Goal: Task Accomplishment & Management: Manage account settings

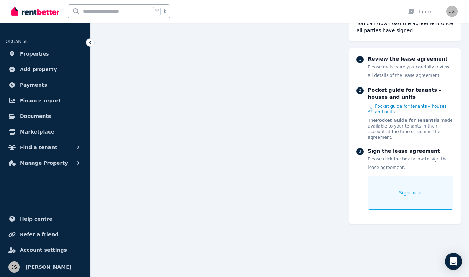
scroll to position [2291, 0]
click at [91, 40] on icon at bounding box center [90, 42] width 7 height 7
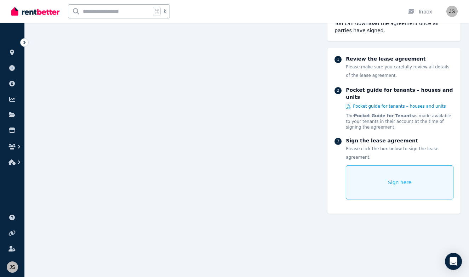
scroll to position [2698, 0]
click at [25, 42] on icon at bounding box center [24, 43] width 2 height 4
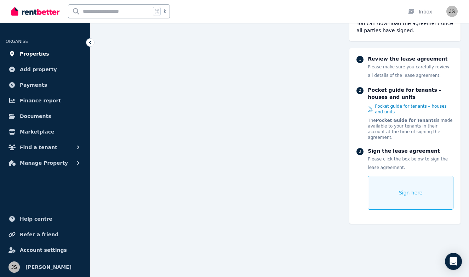
scroll to position [2292, 0]
click at [33, 53] on span "Properties" at bounding box center [34, 54] width 29 height 8
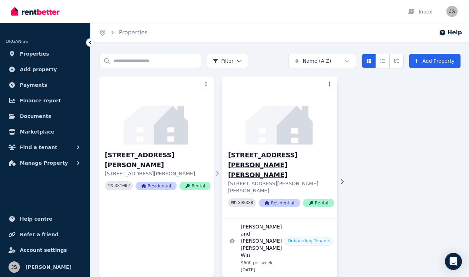
click at [261, 147] on div "[STREET_ADDRESS][PERSON_NAME][PERSON_NAME][PERSON_NAME][PERSON_NAME] PID 398338…" at bounding box center [279, 181] width 115 height 74
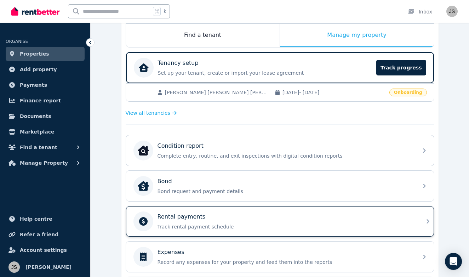
scroll to position [7, 0]
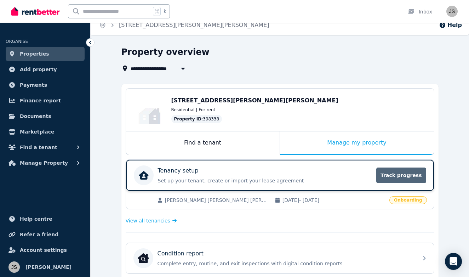
click at [407, 180] on span "Track progress" at bounding box center [401, 175] width 50 height 16
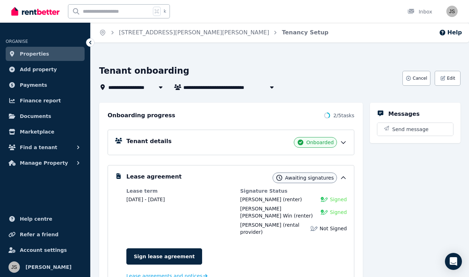
click at [345, 144] on icon at bounding box center [343, 142] width 7 height 7
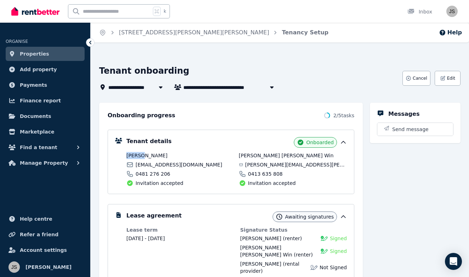
click at [345, 144] on icon at bounding box center [343, 142] width 7 height 7
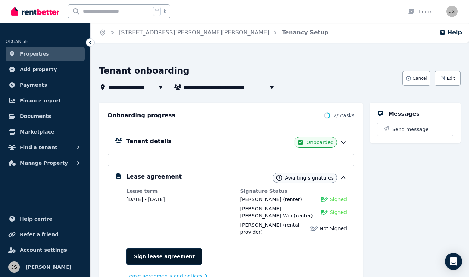
click at [146, 248] on link "Sign lease agreement" at bounding box center [164, 256] width 76 height 16
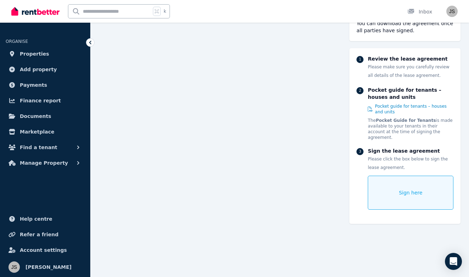
scroll to position [3029, 0]
click at [405, 189] on span "Sign here" at bounding box center [411, 192] width 24 height 7
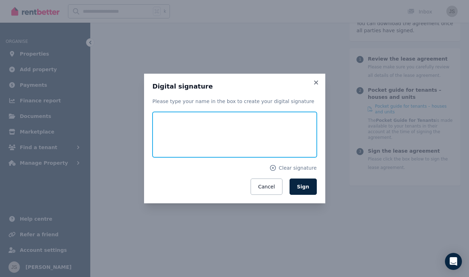
drag, startPoint x: 209, startPoint y: 117, endPoint x: 198, endPoint y: 126, distance: 14.9
click at [198, 126] on input "text" at bounding box center [234, 134] width 164 height 45
drag, startPoint x: 202, startPoint y: 123, endPoint x: 227, endPoint y: 108, distance: 29.4
click at [227, 107] on div "Please type your name in the box to create your digital signature Clear signatu…" at bounding box center [234, 146] width 164 height 97
type input "********"
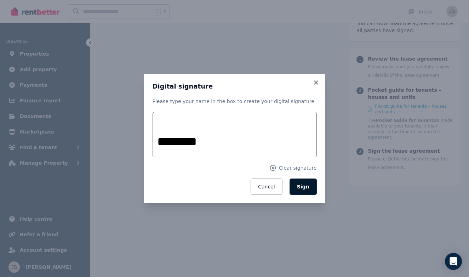
click at [316, 185] on button "Sign" at bounding box center [302, 186] width 27 height 16
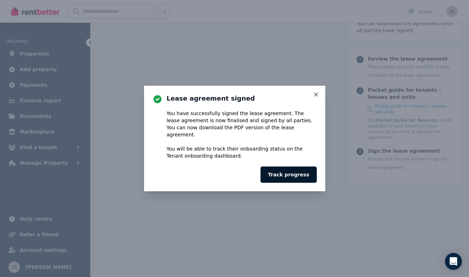
click at [300, 175] on button "Track progress" at bounding box center [288, 174] width 56 height 16
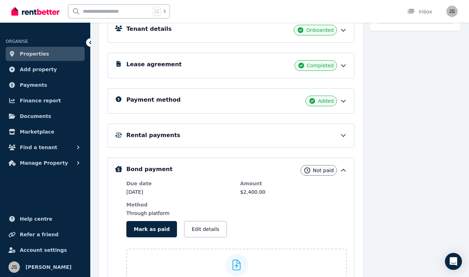
scroll to position [125, 0]
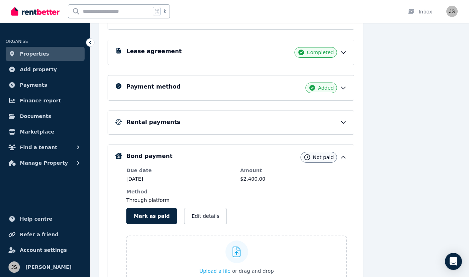
click at [272, 125] on div "Rental payments" at bounding box center [236, 122] width 220 height 8
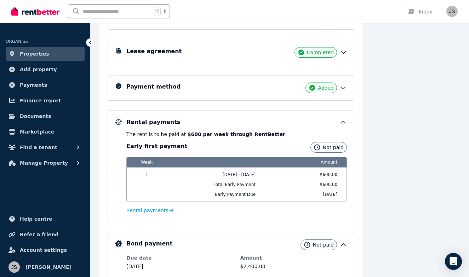
click at [338, 122] on div "Rental payments" at bounding box center [236, 122] width 220 height 8
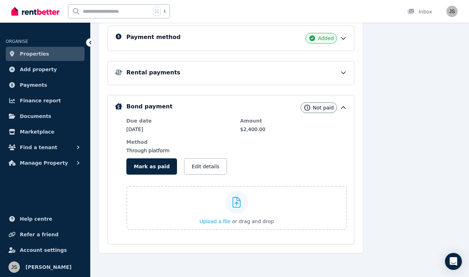
scroll to position [175, 0]
click at [193, 169] on button "Edit details" at bounding box center [205, 166] width 42 height 16
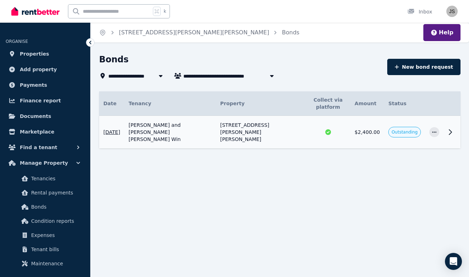
click at [440, 119] on td at bounding box center [434, 132] width 18 height 33
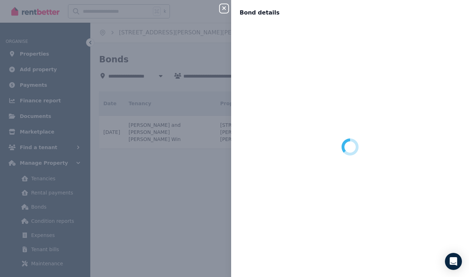
click at [435, 119] on div at bounding box center [350, 146] width 221 height 243
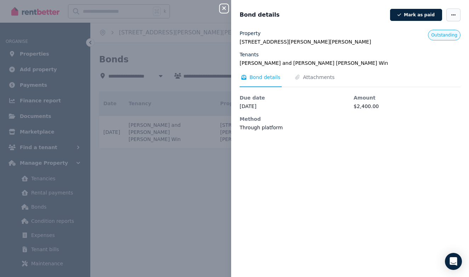
click at [456, 15] on span "button" at bounding box center [453, 14] width 14 height 13
click at [428, 36] on span "Edit details" at bounding box center [431, 35] width 45 height 8
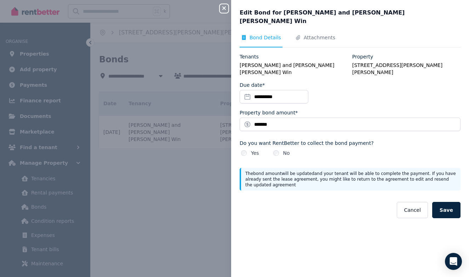
click at [288, 62] on legend "[PERSON_NAME] and [PERSON_NAME] [PERSON_NAME] Win" at bounding box center [294, 69] width 108 height 14
drag, startPoint x: 275, startPoint y: 166, endPoint x: 320, endPoint y: 164, distance: 44.6
click at [320, 171] on p "The bond amount will be updated and your tenant will be able to complete the pa…" at bounding box center [350, 179] width 211 height 17
drag, startPoint x: 275, startPoint y: 162, endPoint x: 343, endPoint y: 164, distance: 68.3
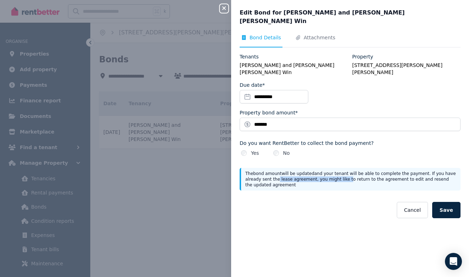
click at [342, 171] on p "The bond amount will be updated and your tenant will be able to complete the pa…" at bounding box center [350, 179] width 211 height 17
click at [384, 171] on p "The bond amount will be updated and your tenant will be able to complete the pa…" at bounding box center [350, 179] width 211 height 17
click at [414, 202] on button "Cancel" at bounding box center [412, 210] width 31 height 16
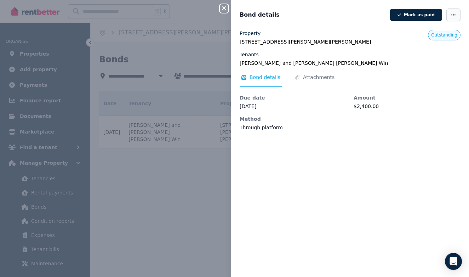
click at [451, 18] on span "button" at bounding box center [453, 14] width 14 height 13
click at [223, 10] on icon "button" at bounding box center [224, 8] width 4 height 4
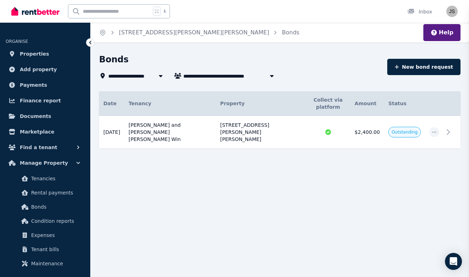
click at [245, 144] on div "**********" at bounding box center [280, 114] width 378 height 120
click at [438, 65] on button "New bond request" at bounding box center [423, 67] width 73 height 16
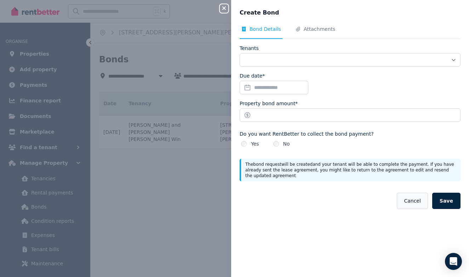
click at [413, 198] on button "Cancel" at bounding box center [412, 200] width 31 height 16
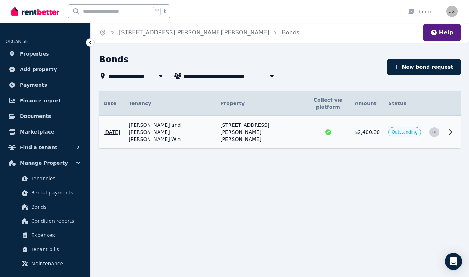
click at [433, 129] on icon "button" at bounding box center [434, 131] width 6 height 5
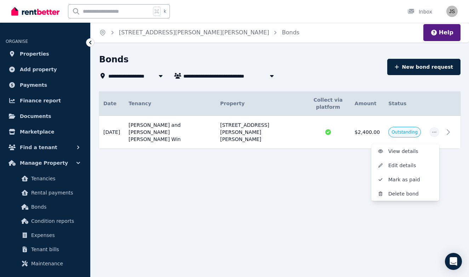
click at [268, 208] on div "**********" at bounding box center [234, 138] width 469 height 277
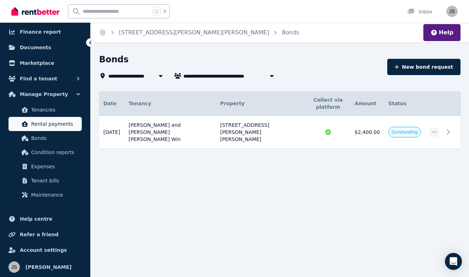
scroll to position [69, 0]
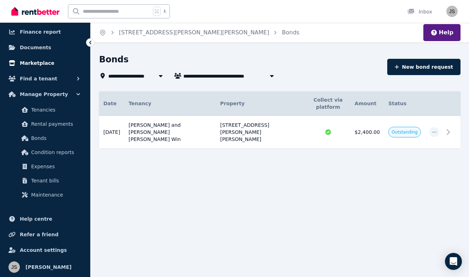
click at [32, 63] on span "Marketplace" at bounding box center [37, 63] width 34 height 8
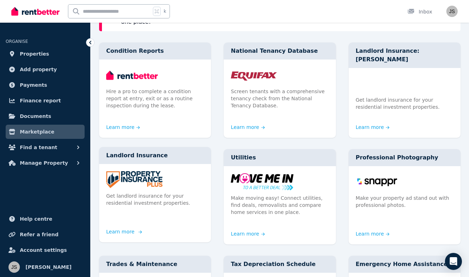
scroll to position [74, 0]
